Goal: Task Accomplishment & Management: Manage account settings

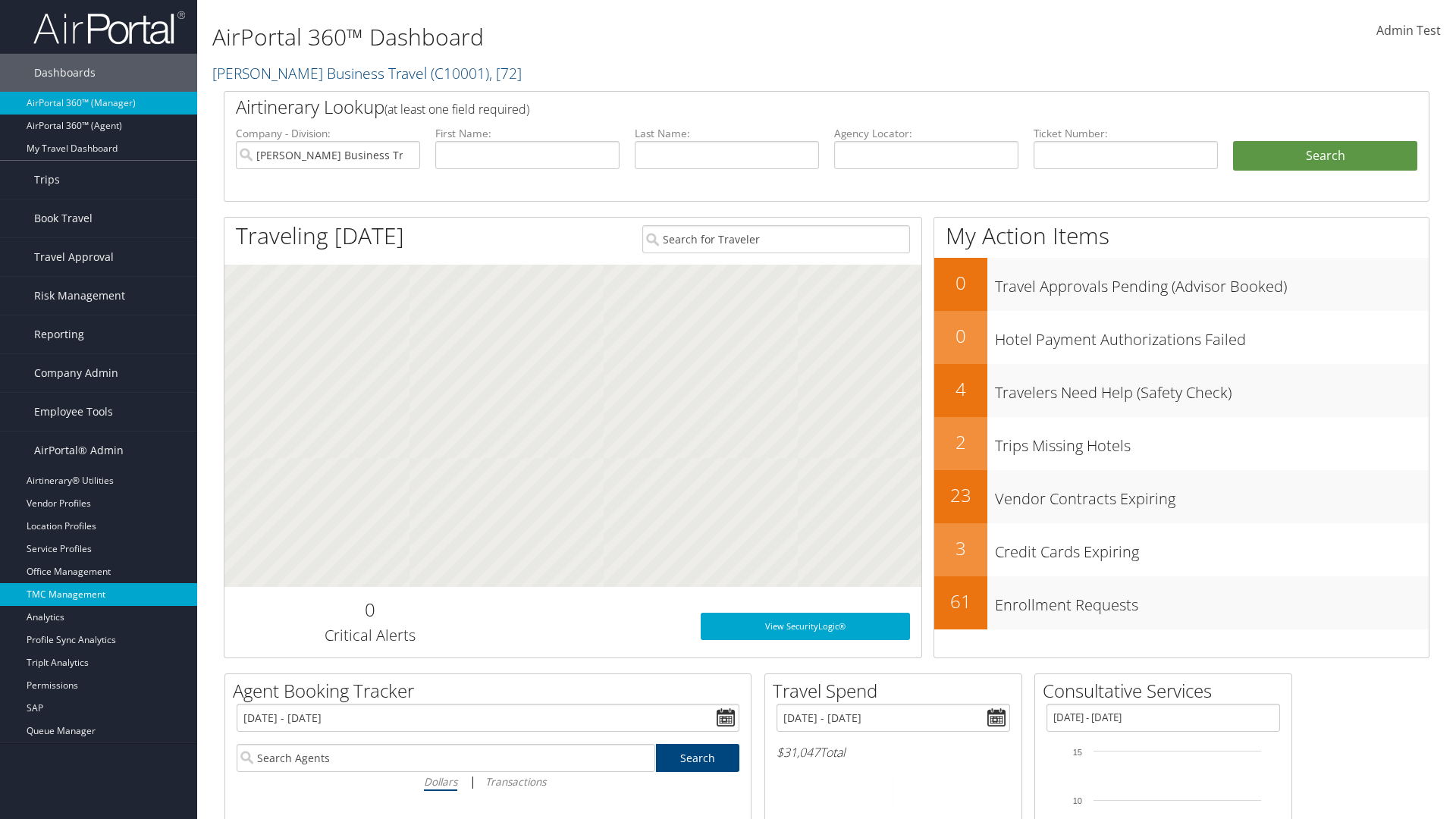
click at [99, 595] on link "TMC Management" at bounding box center [98, 594] width 197 height 23
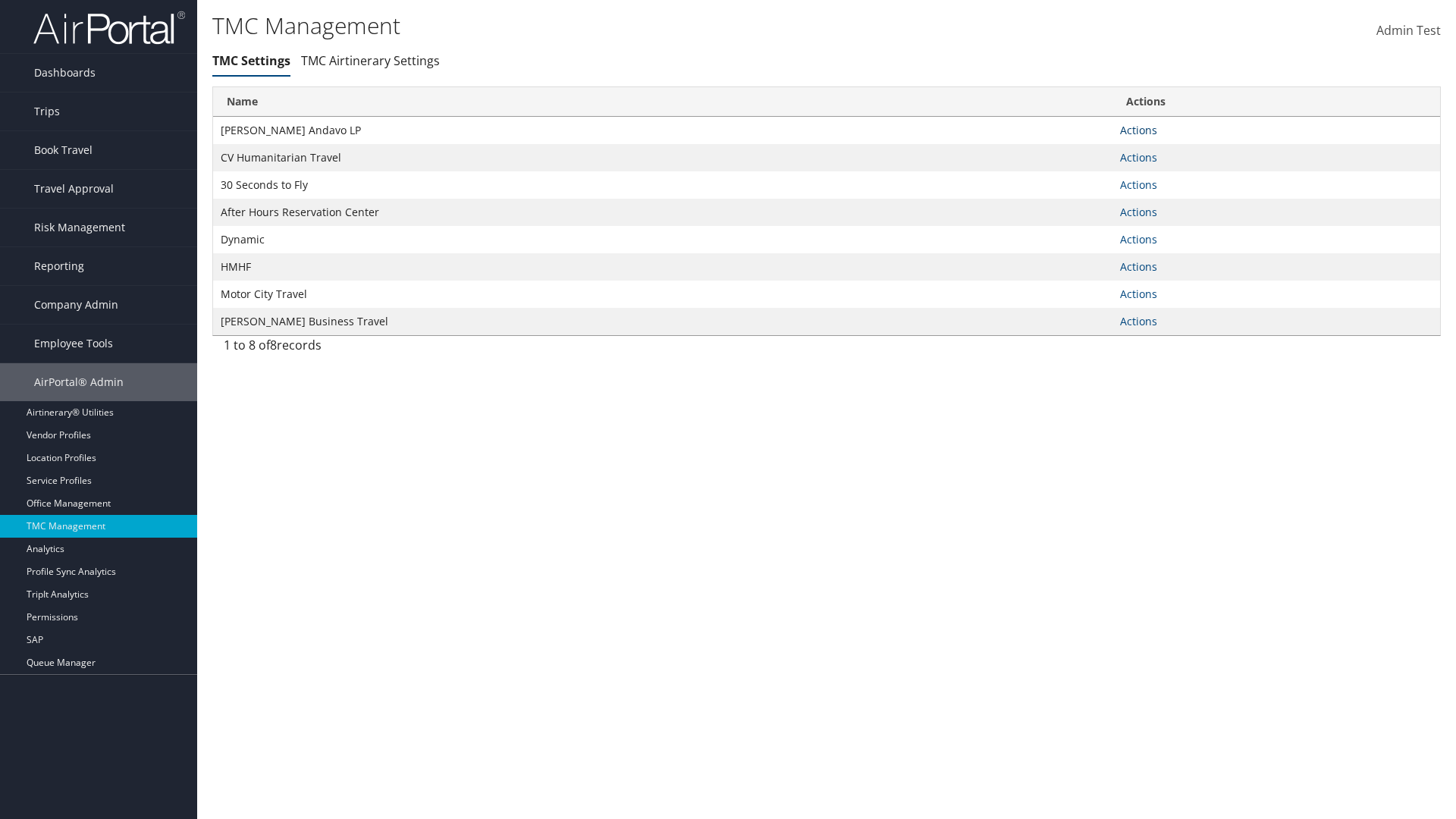
click at [1138, 130] on link "Actions" at bounding box center [1138, 130] width 37 height 14
